Goal: Download file/media

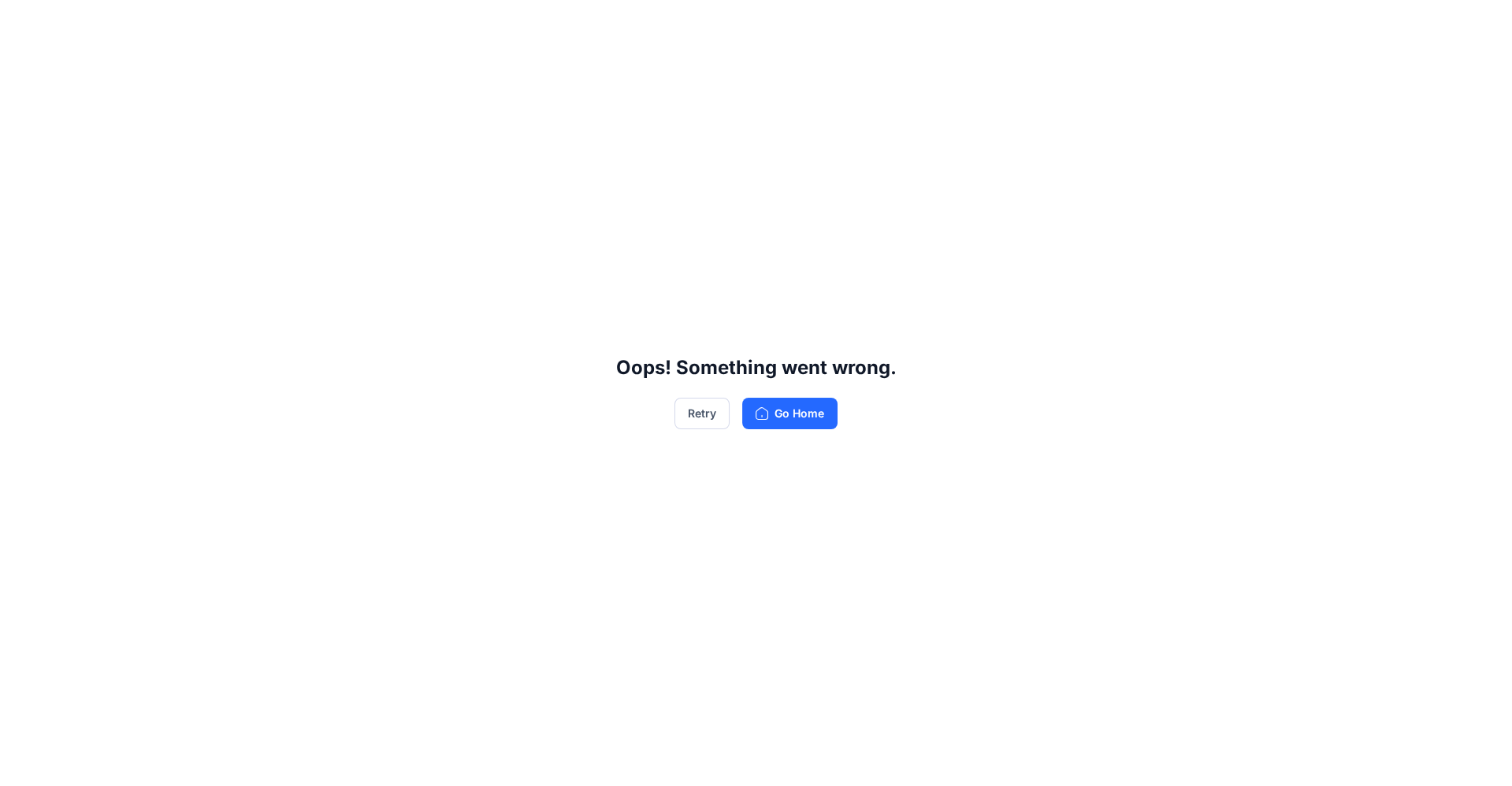
click at [733, 414] on div "Retry Go Home" at bounding box center [756, 414] width 163 height 32
click at [716, 412] on button "Retry" at bounding box center [702, 414] width 55 height 32
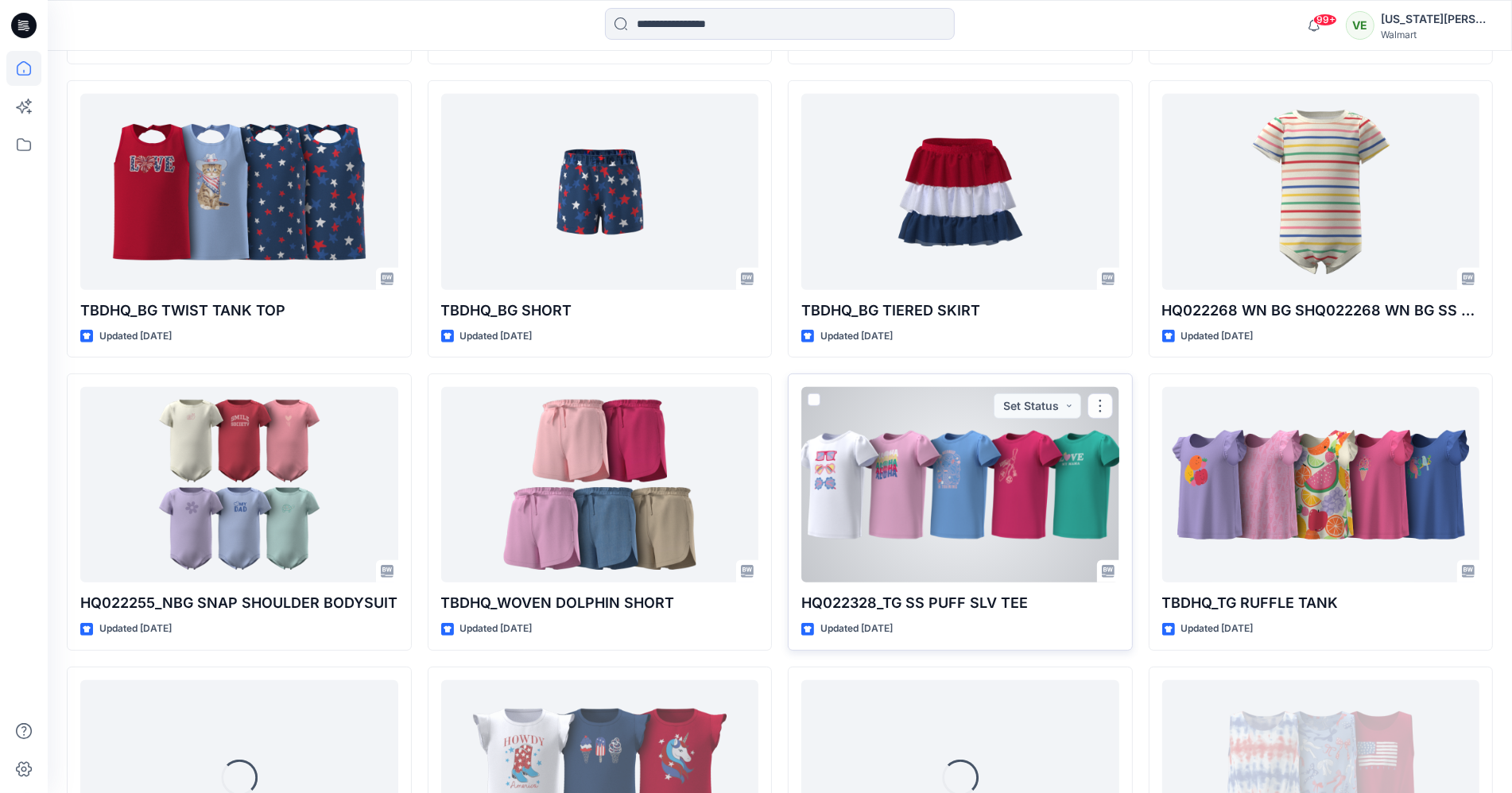
scroll to position [763, 0]
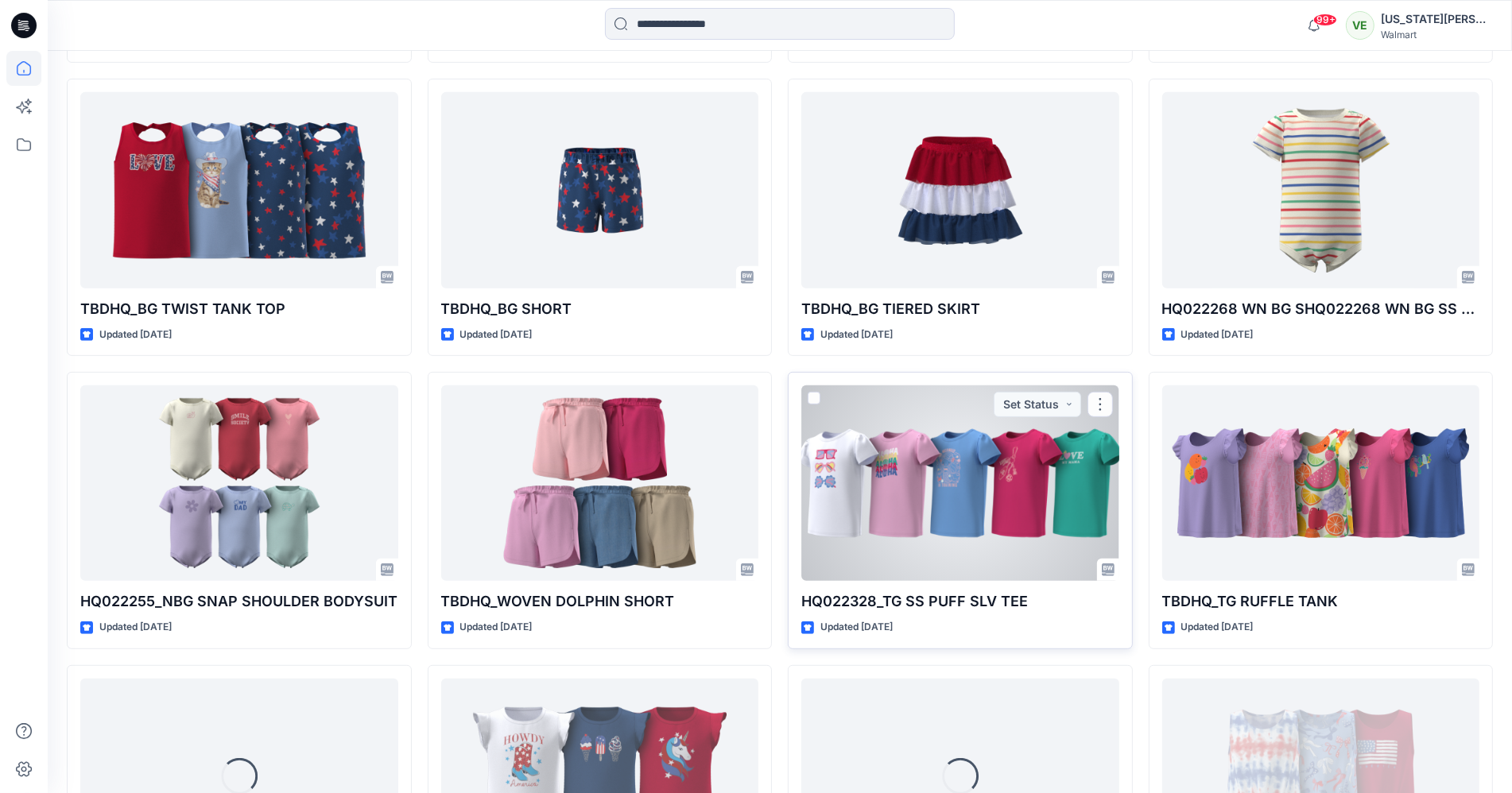
click at [1001, 575] on div at bounding box center [960, 483] width 318 height 195
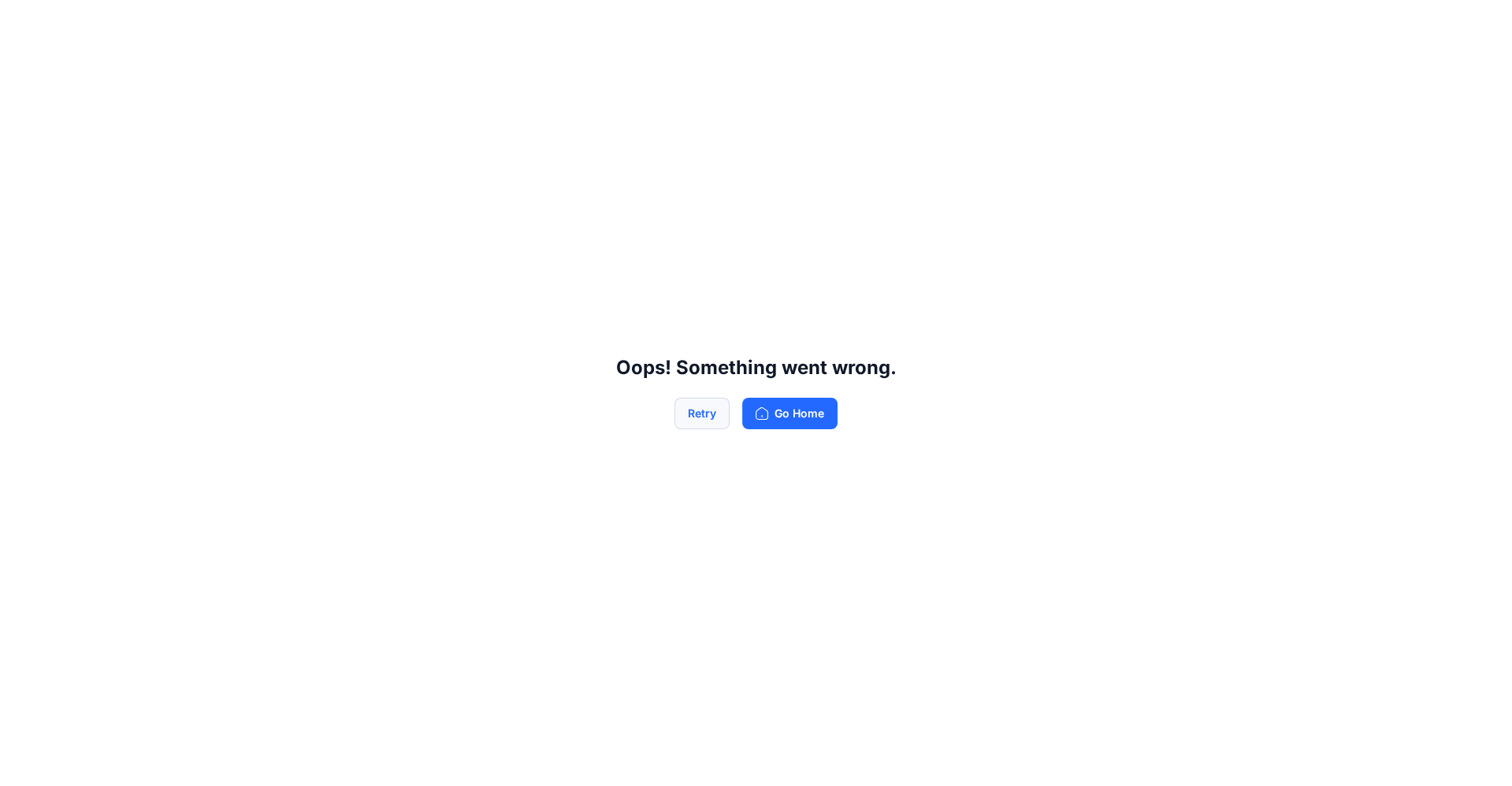
click at [717, 410] on button "Retry" at bounding box center [702, 414] width 55 height 32
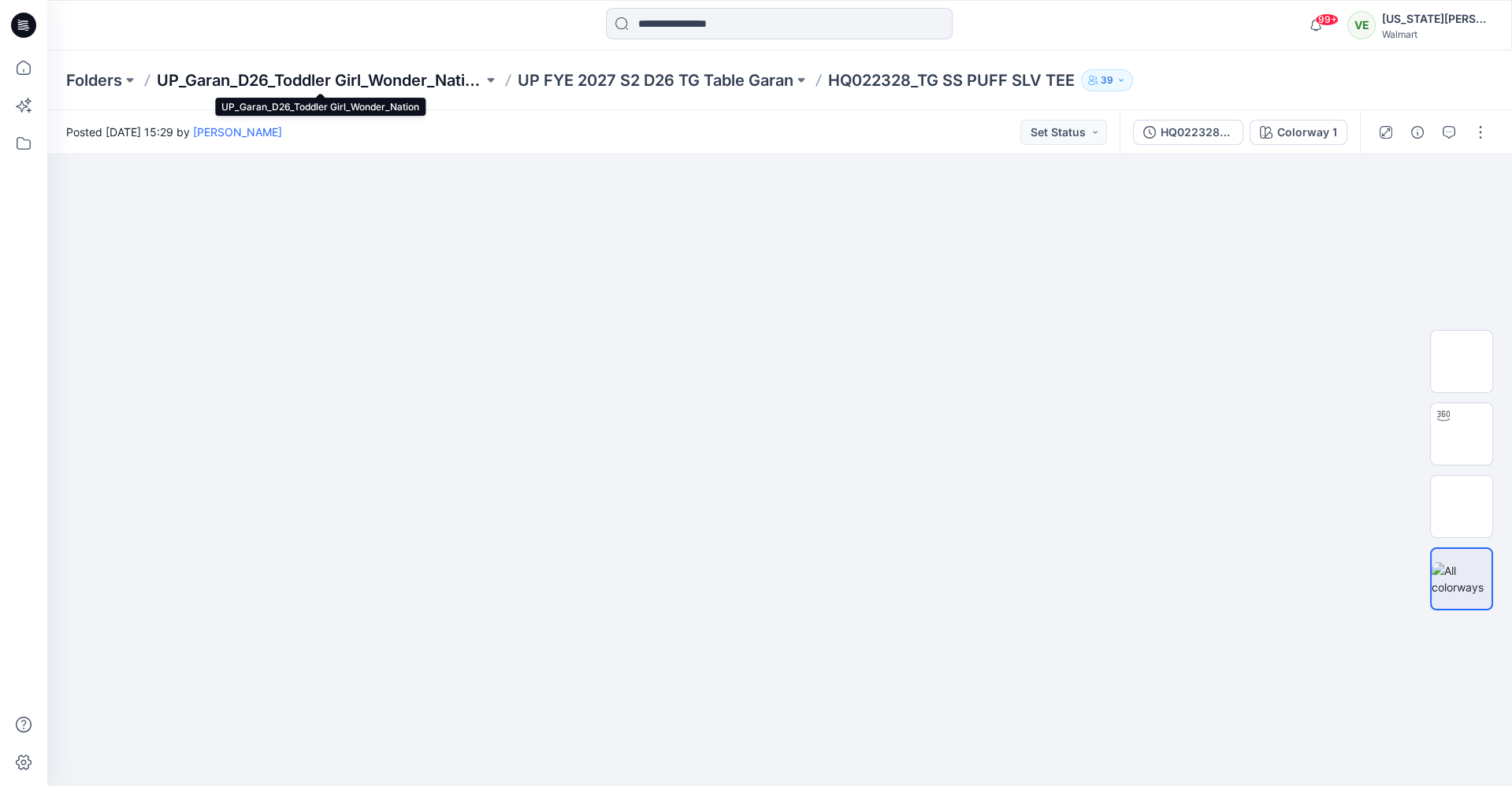
click at [293, 78] on p "UP_Garan_D26_Toddler Girl_Wonder_Nation" at bounding box center [319, 81] width 327 height 22
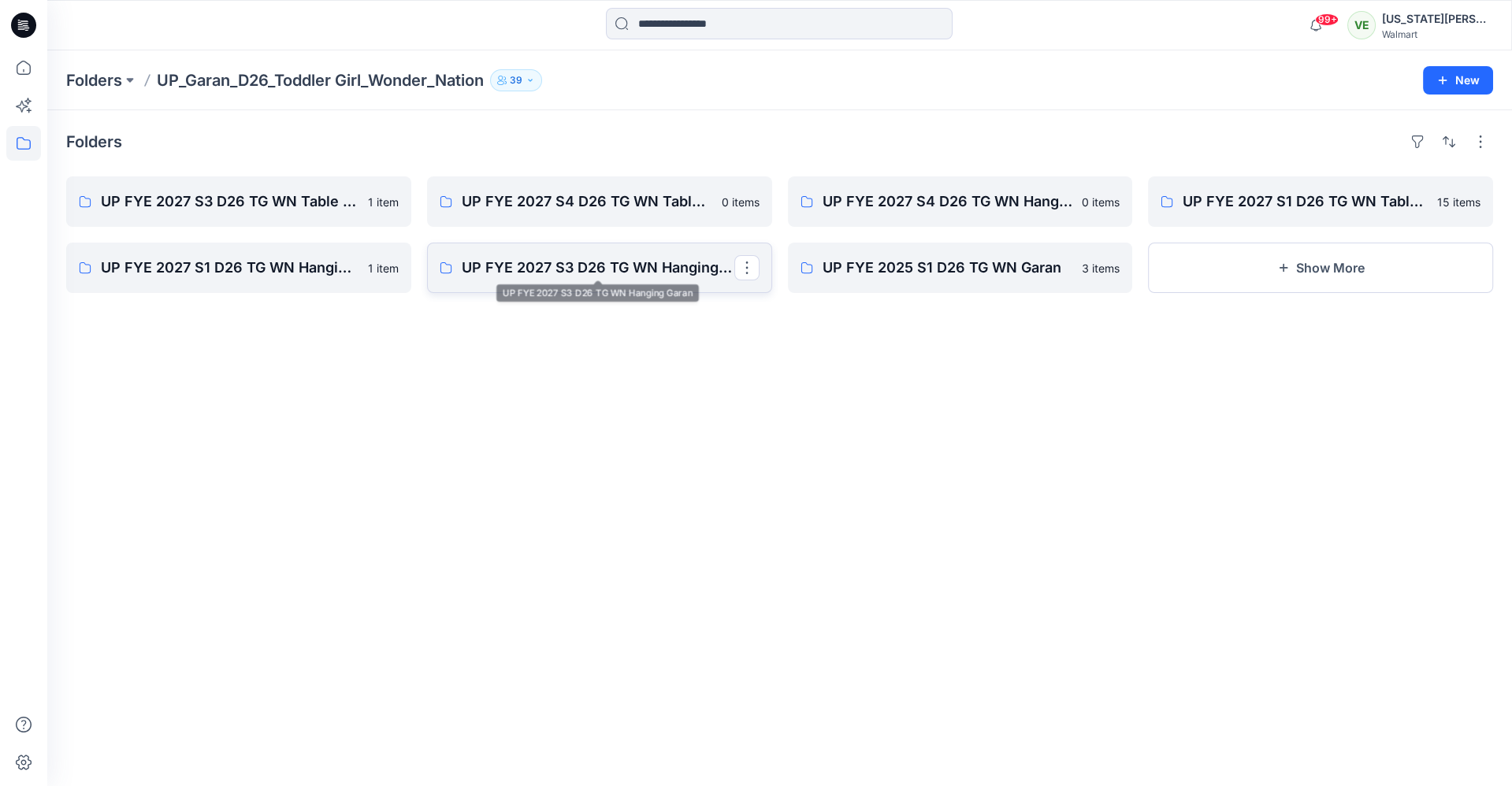
click at [480, 290] on link "UP FYE 2027 S3 D26 TG WN Hanging Garan" at bounding box center [599, 268] width 345 height 51
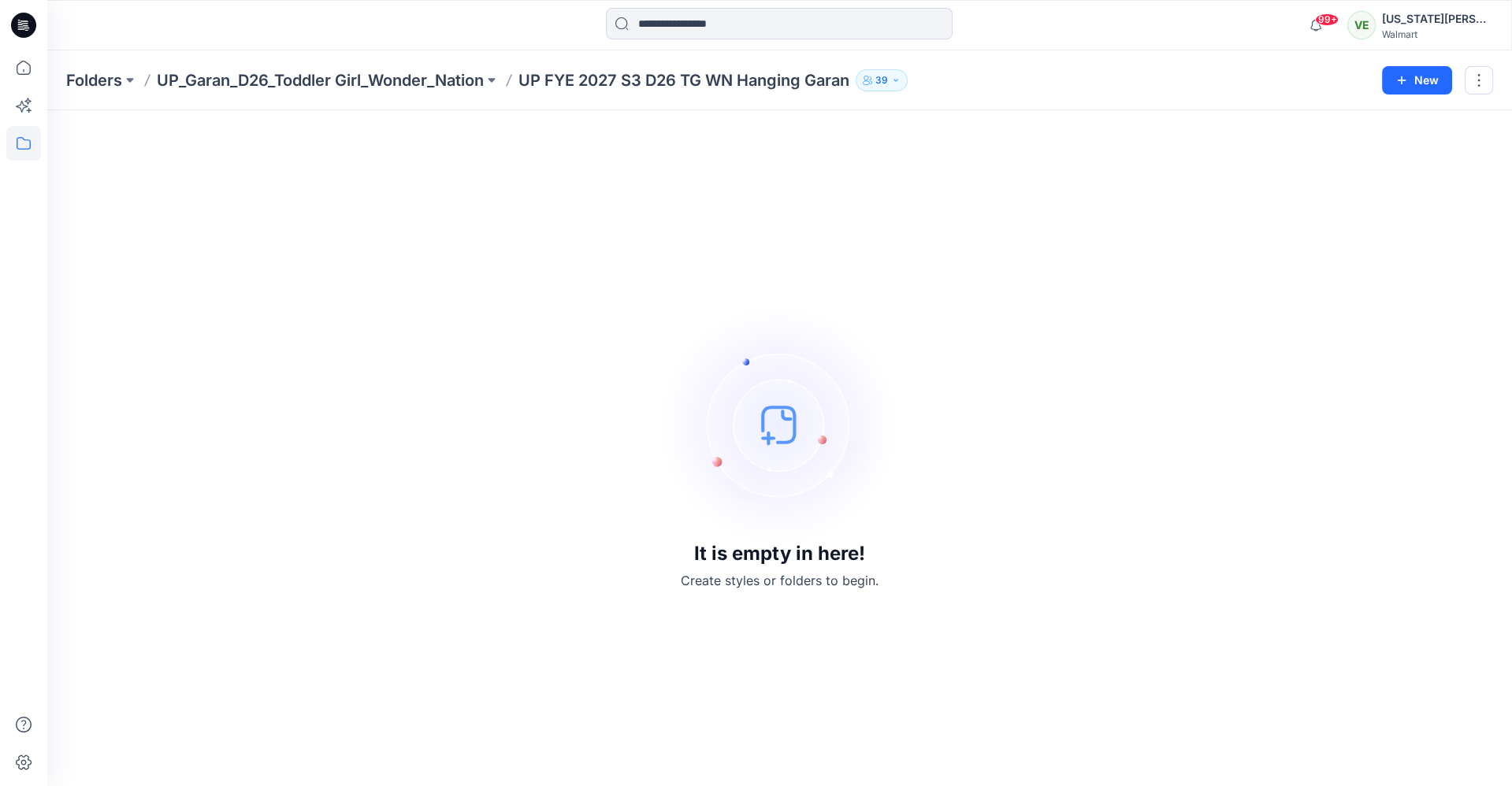
click at [360, 92] on div "Folders UP_Garan_D26_Toddler Girl_Wonder_Nation UP FYE 2027 S3 D26 TG WN Hangin…" at bounding box center [780, 81] width 1465 height 60
click at [356, 85] on p "UP_Garan_D26_Toddler Girl_Wonder_Nation" at bounding box center [320, 81] width 327 height 22
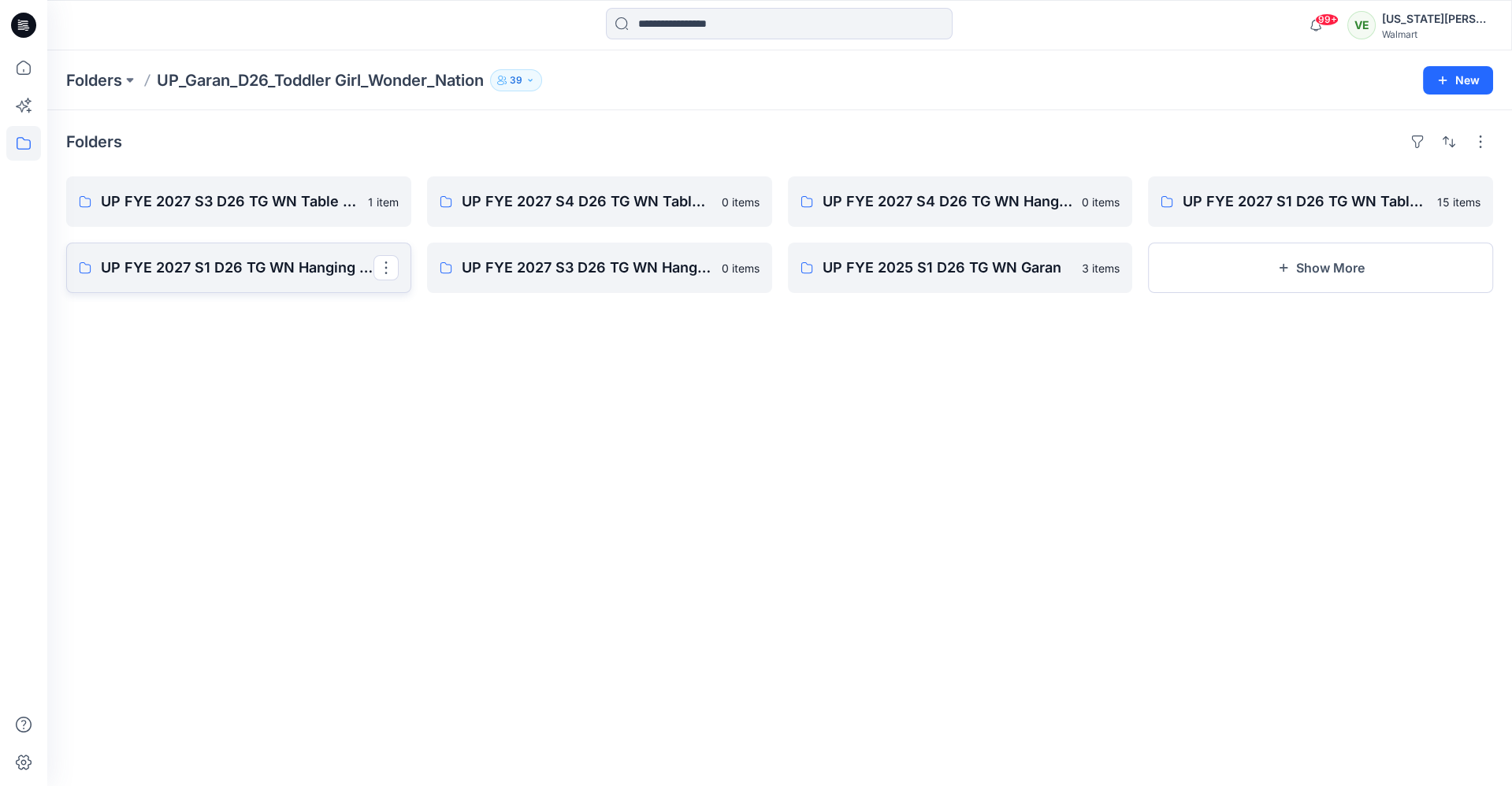
click at [305, 277] on p "UP FYE 2027 S1 D26 TG WN Hanging Garan" at bounding box center [237, 268] width 273 height 22
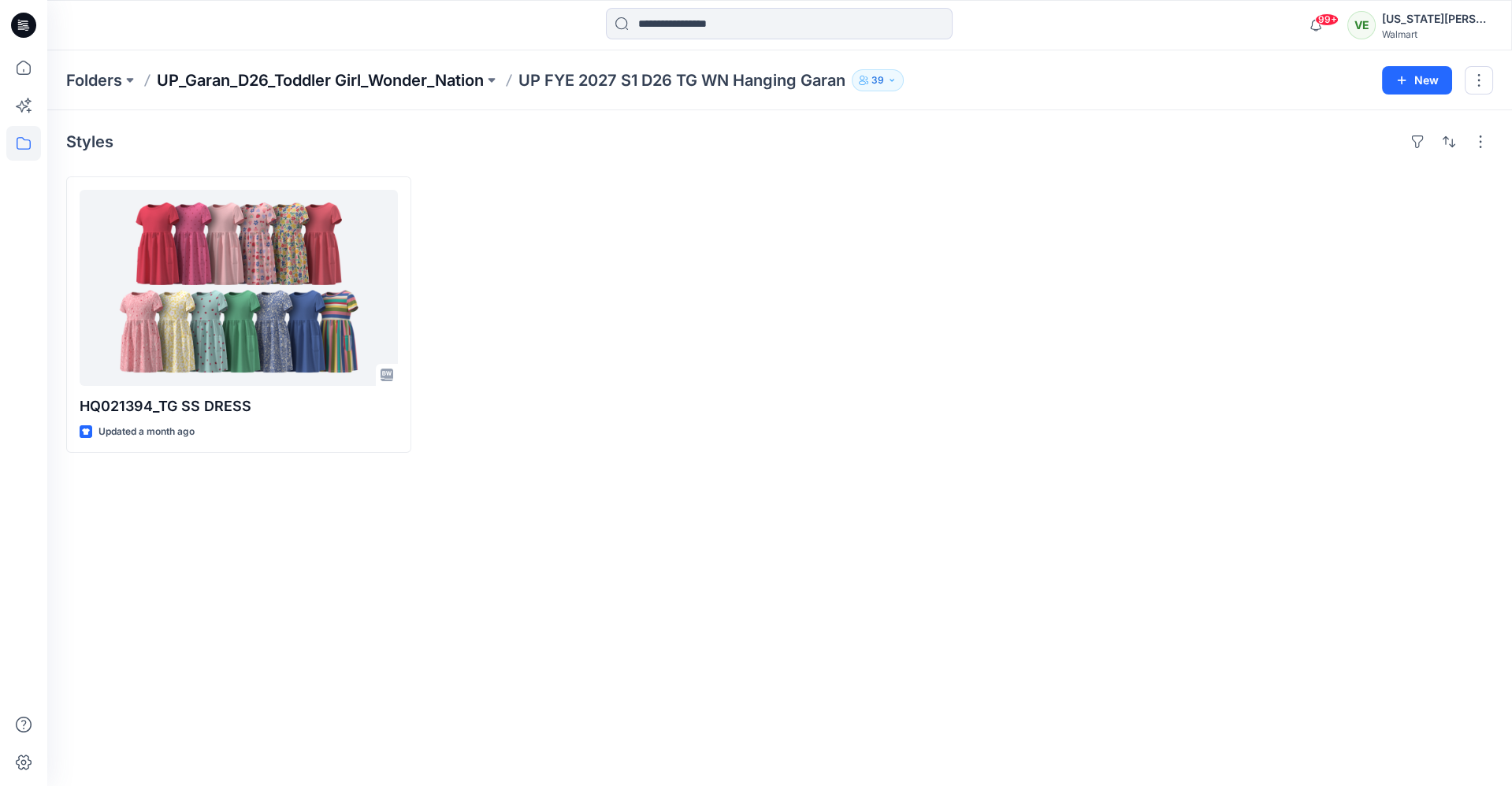
click at [392, 85] on p "UP_Garan_D26_Toddler Girl_Wonder_Nation" at bounding box center [320, 81] width 327 height 22
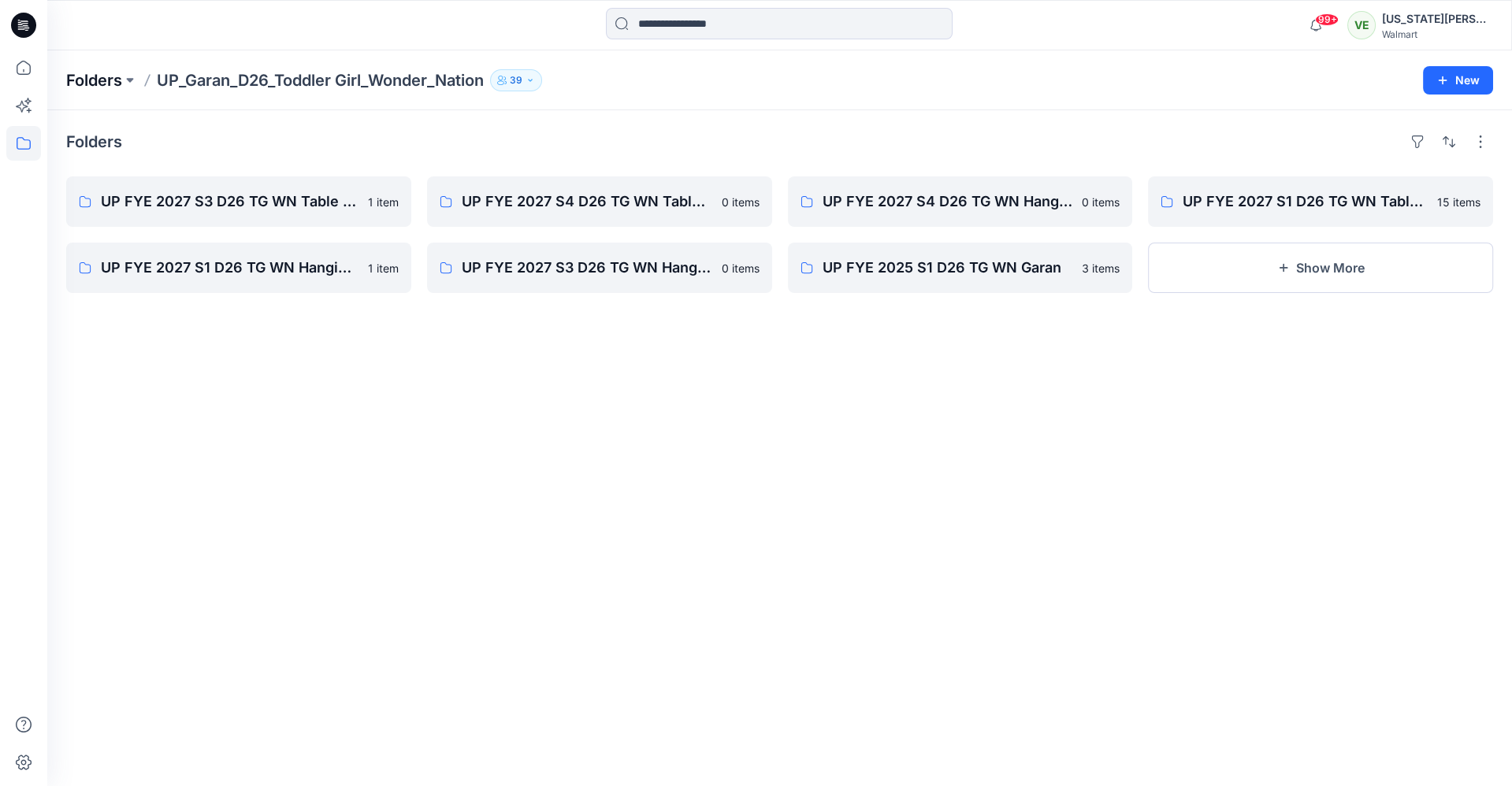
click at [80, 89] on p "Folders" at bounding box center [94, 81] width 56 height 22
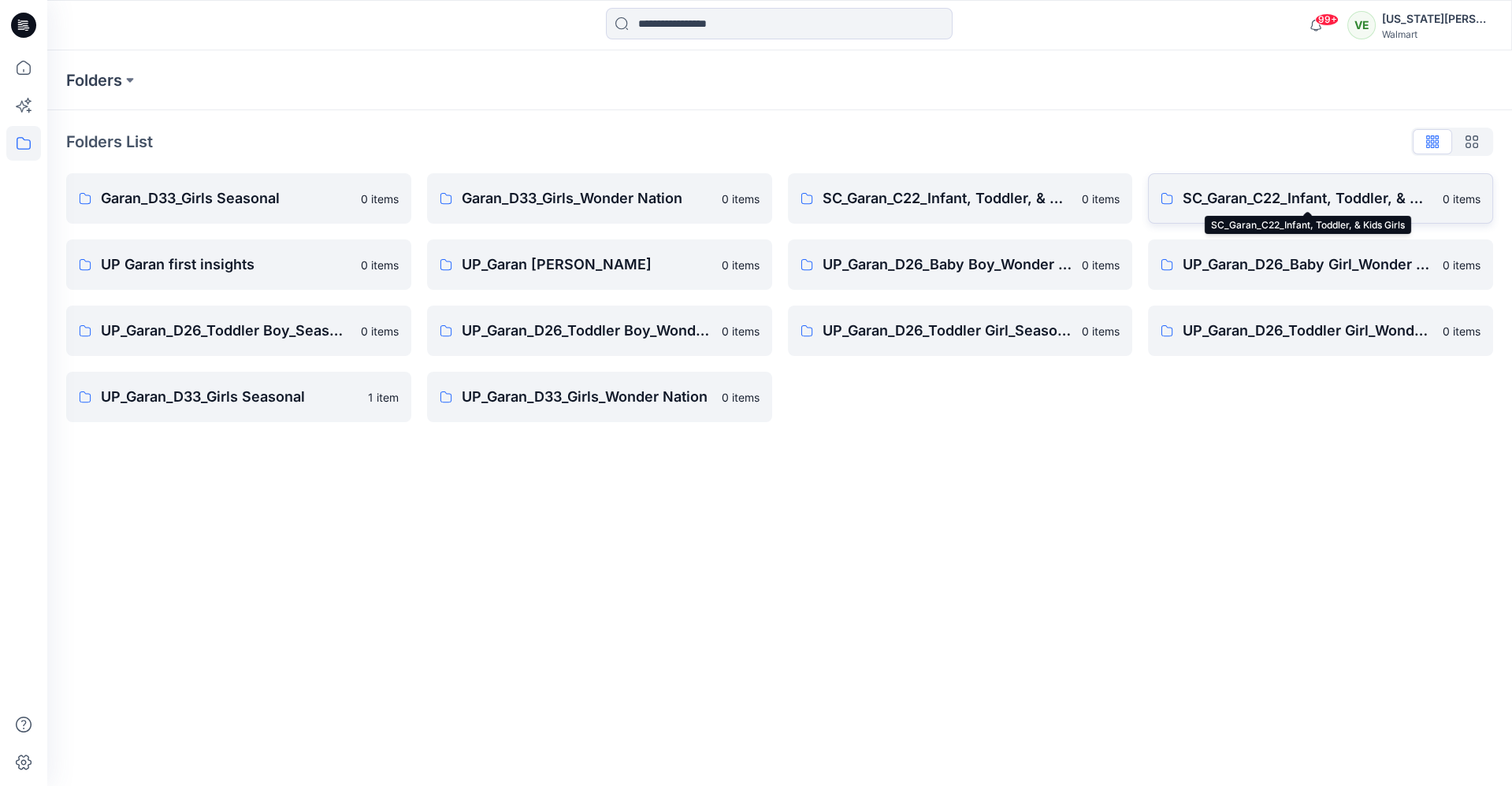
click at [1213, 203] on p "SC_Garan_C22_Infant, Toddler, & Kids Girls" at bounding box center [1308, 198] width 251 height 22
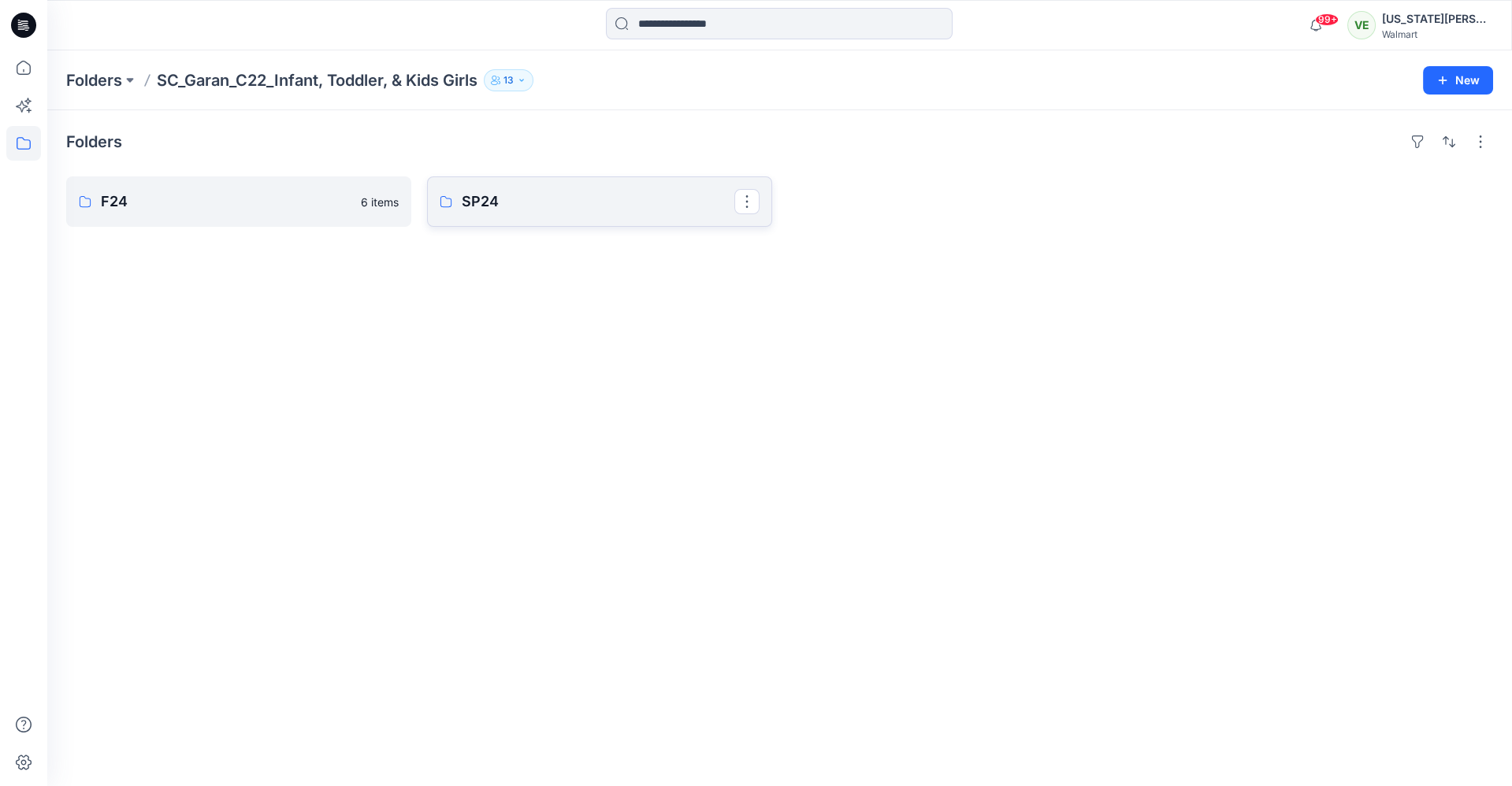
click at [462, 199] on p "SP24" at bounding box center [598, 202] width 273 height 22
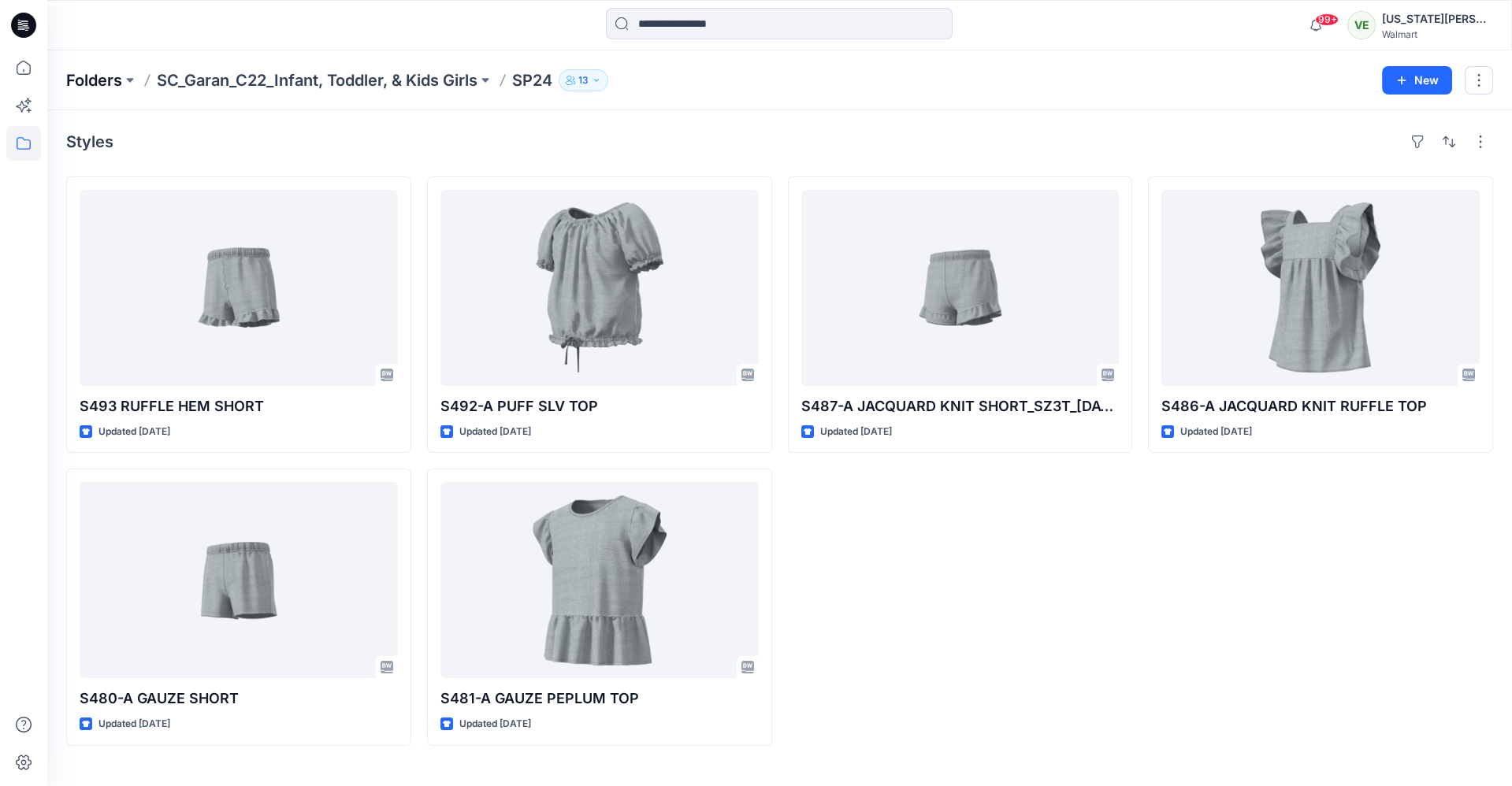
click at [104, 87] on p "Folders" at bounding box center [94, 81] width 56 height 22
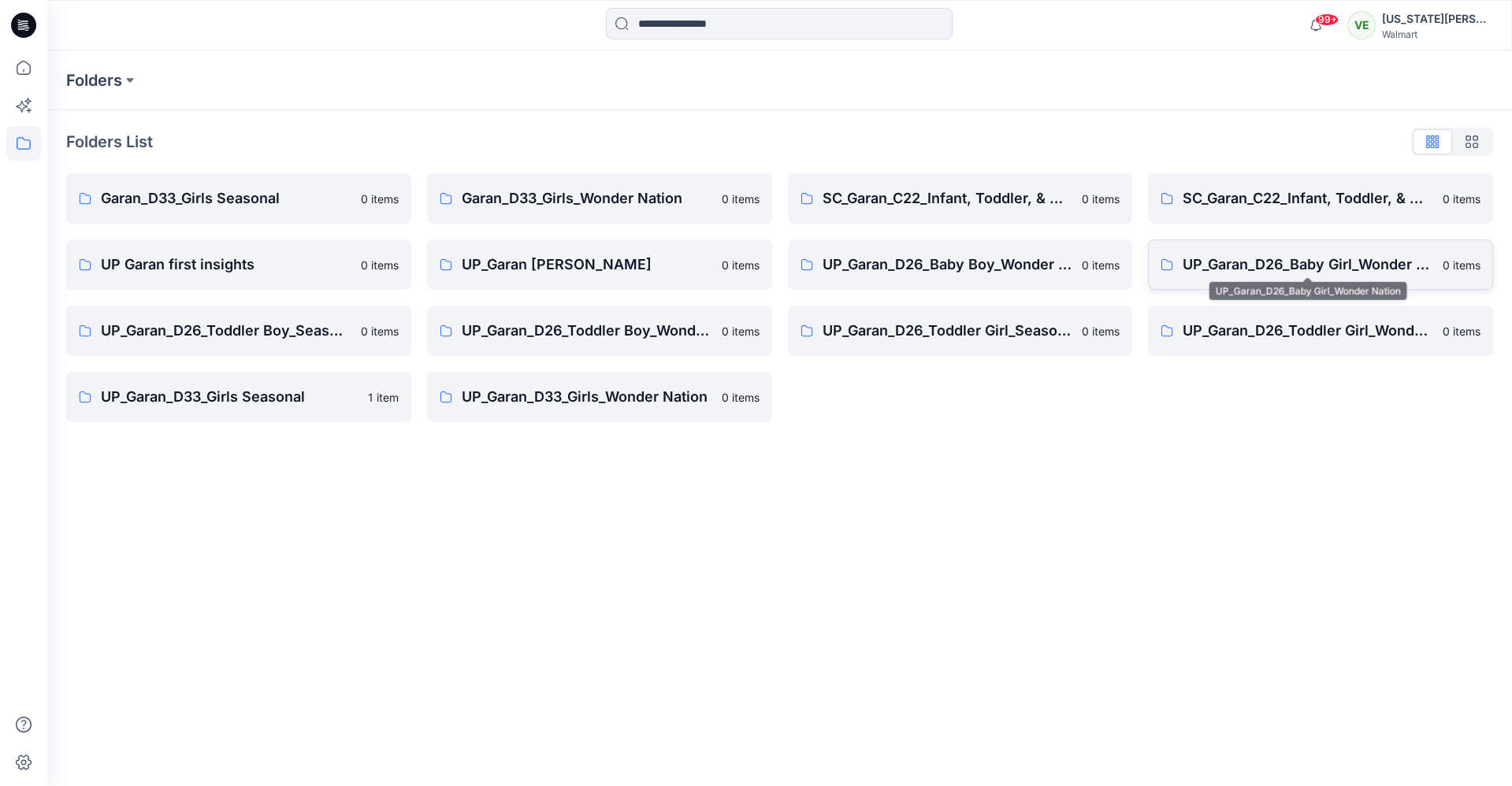
click at [1218, 266] on p "UP_Garan_D26_Baby Girl_Wonder Nation" at bounding box center [1308, 265] width 251 height 22
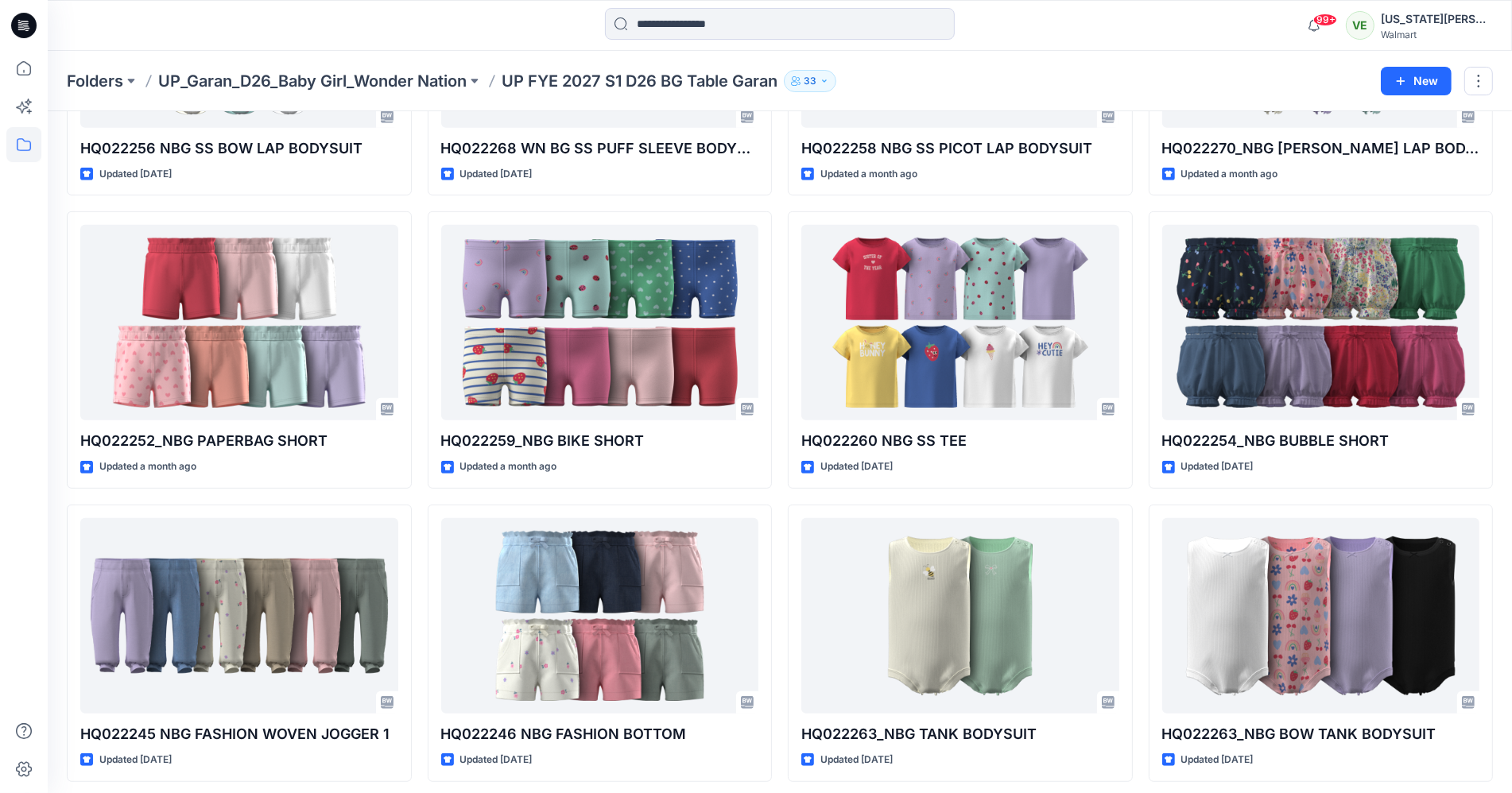
scroll to position [850, 0]
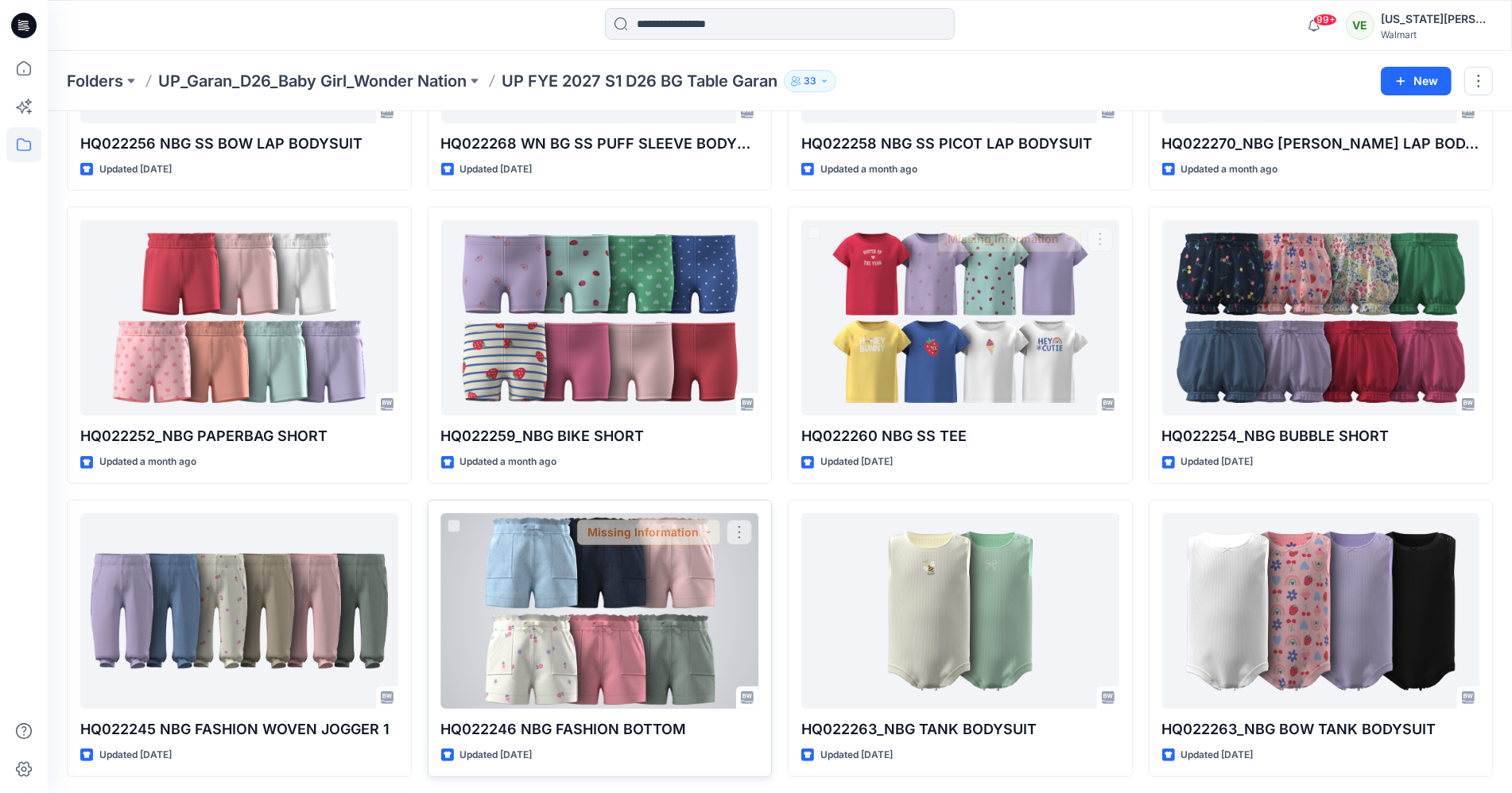
click at [692, 586] on div at bounding box center [600, 611] width 318 height 195
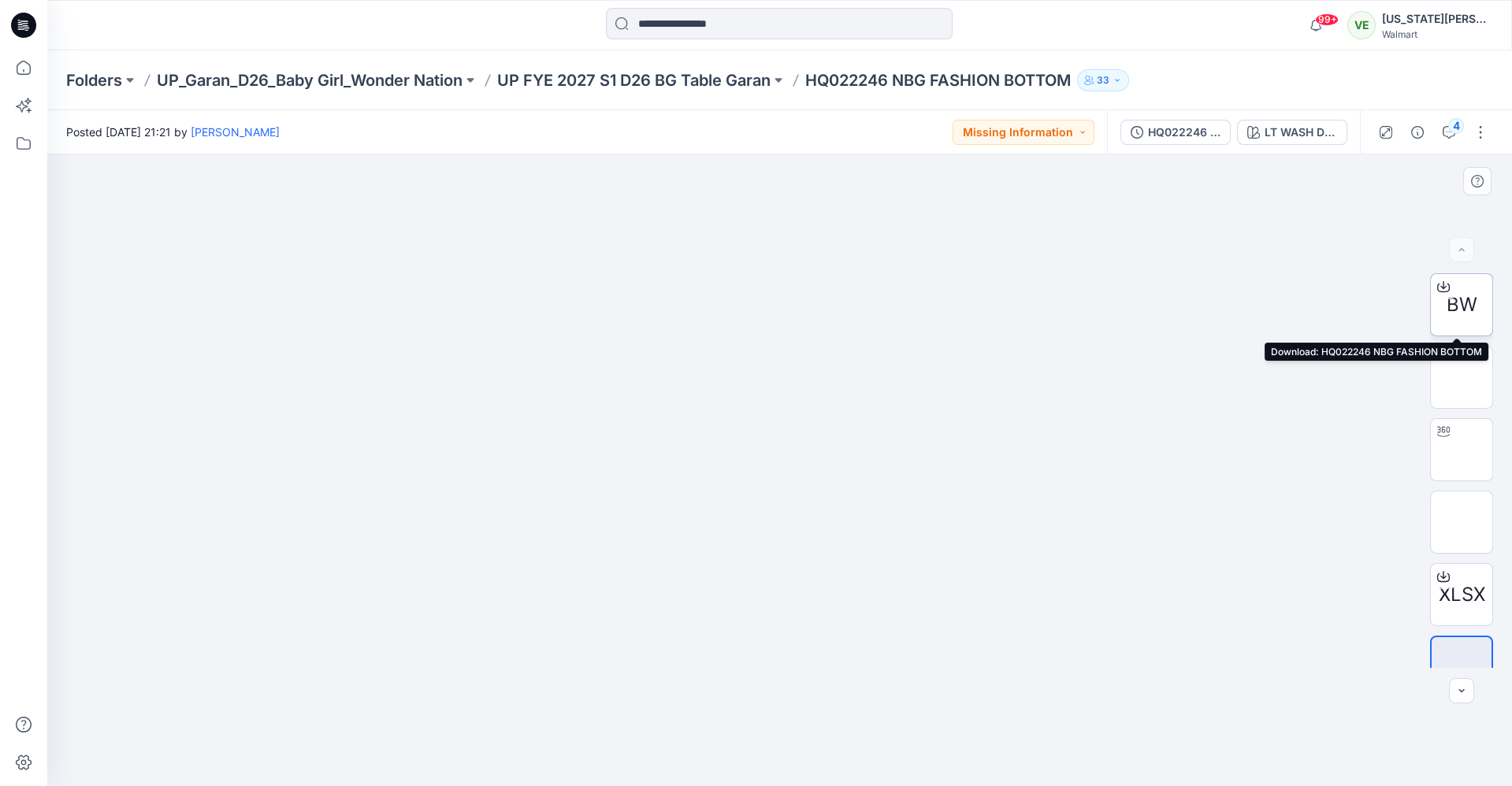
click at [1442, 287] on icon at bounding box center [1443, 287] width 13 height 13
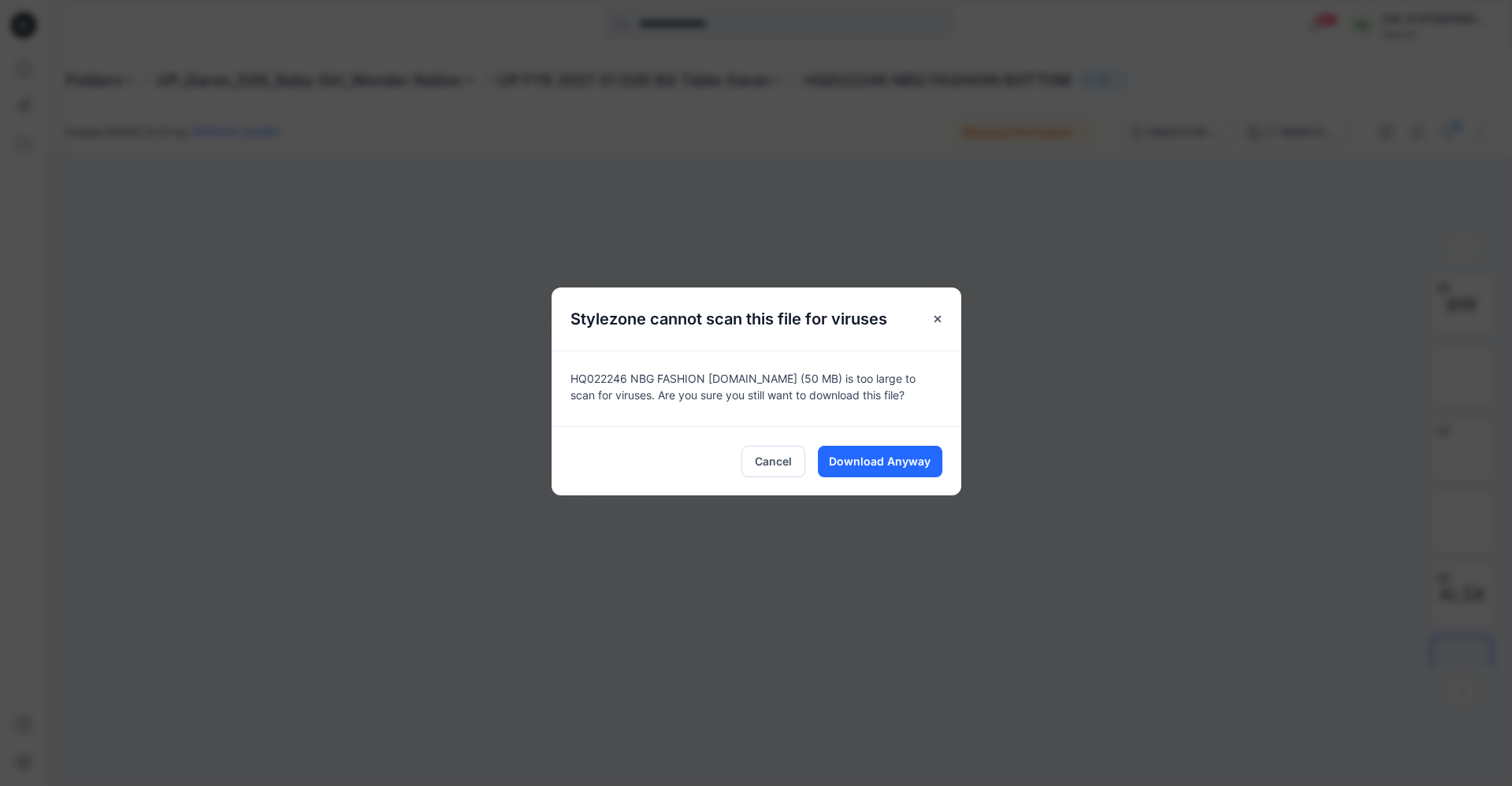
click at [906, 443] on div "Cancel Download Anyway" at bounding box center [756, 461] width 410 height 70
click at [908, 451] on button "Download Anyway" at bounding box center [879, 462] width 124 height 32
